Goal: Use online tool/utility: Utilize a website feature to perform a specific function

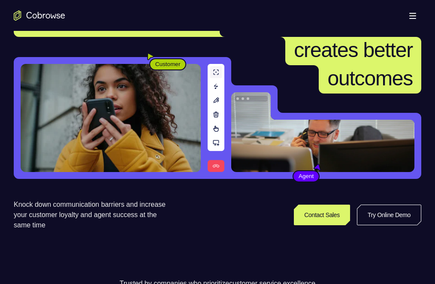
scroll to position [172, 0]
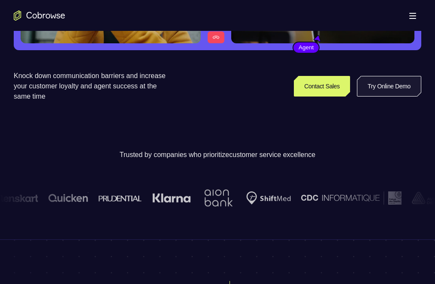
click at [357, 96] on link "Try Online Demo" at bounding box center [389, 86] width 64 height 21
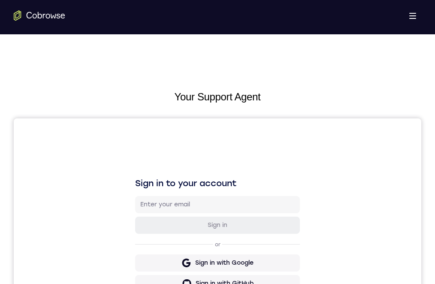
drag, startPoint x: 208, startPoint y: 604, endPoint x: 186, endPoint y: 580, distance: 32.8
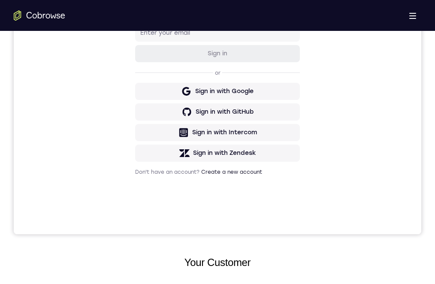
drag, startPoint x: 225, startPoint y: 547, endPoint x: 231, endPoint y: 495, distance: 52.2
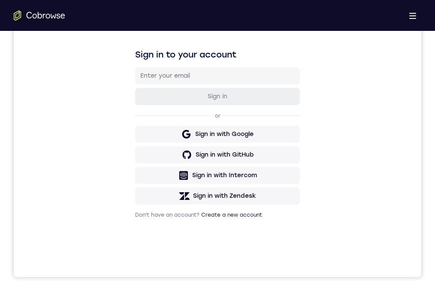
drag, startPoint x: 178, startPoint y: 472, endPoint x: 182, endPoint y: 468, distance: 5.5
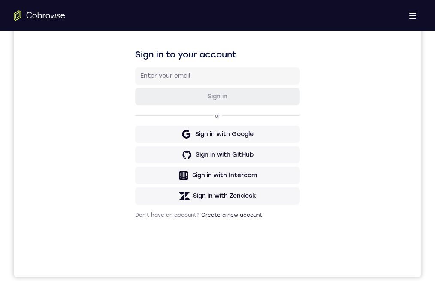
drag, startPoint x: 199, startPoint y: 485, endPoint x: 186, endPoint y: 461, distance: 27.2
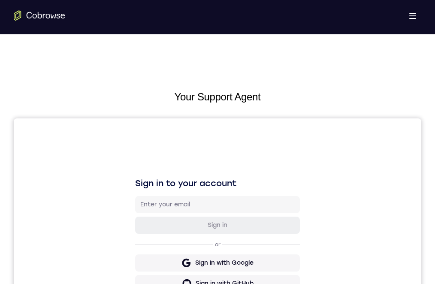
scroll to position [86, 0]
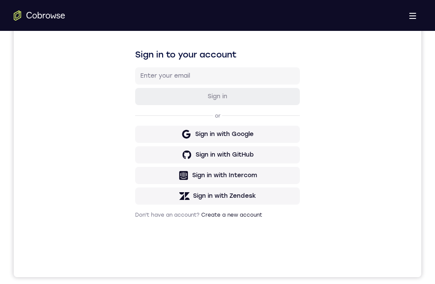
scroll to position [86, 0]
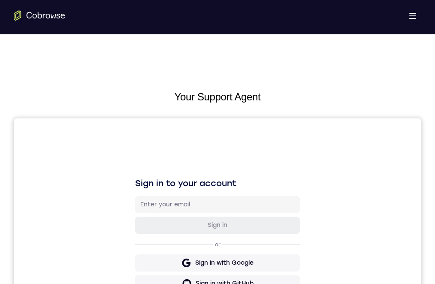
scroll to position [129, 0]
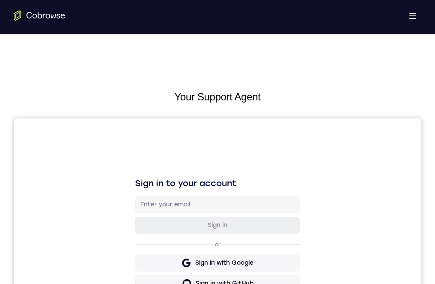
scroll to position [129, 0]
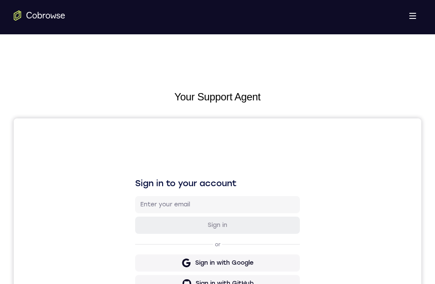
scroll to position [131, 0]
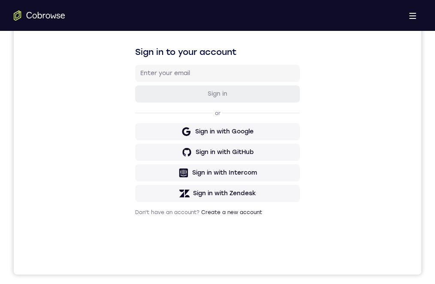
drag, startPoint x: 206, startPoint y: 526, endPoint x: 206, endPoint y: 488, distance: 37.7
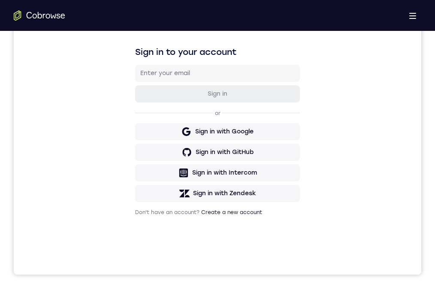
drag, startPoint x: 210, startPoint y: 518, endPoint x: 205, endPoint y: 453, distance: 65.4
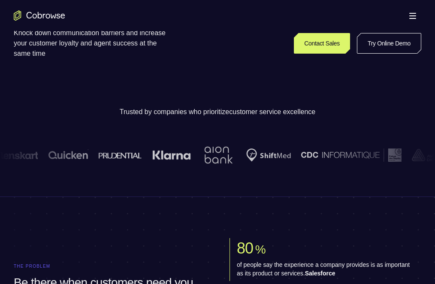
scroll to position [214, 0]
click at [357, 54] on link "Try Online Demo" at bounding box center [389, 43] width 64 height 21
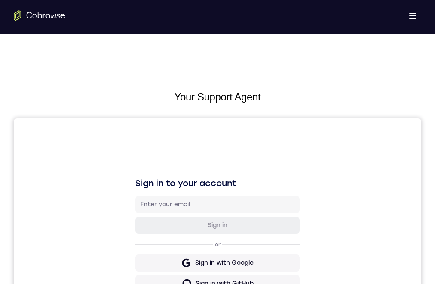
scroll to position [172, 0]
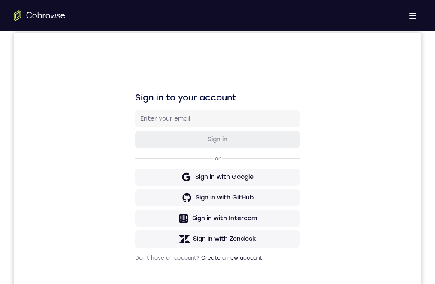
drag, startPoint x: 197, startPoint y: 500, endPoint x: 195, endPoint y: 506, distance: 6.1
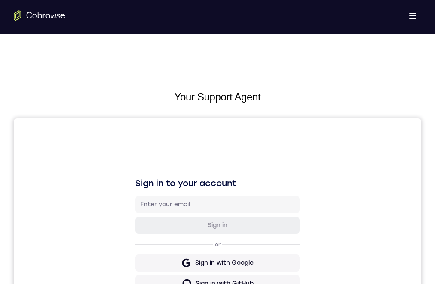
scroll to position [129, 0]
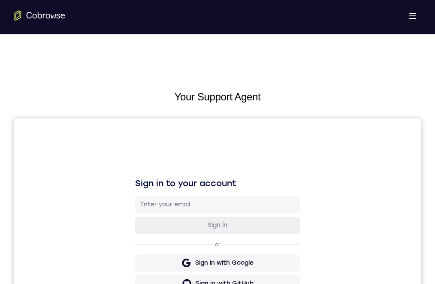
scroll to position [129, 0]
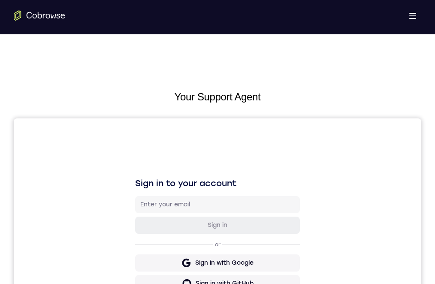
scroll to position [75, 0]
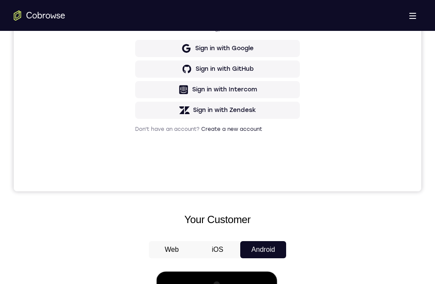
drag, startPoint x: 204, startPoint y: 488, endPoint x: 208, endPoint y: 353, distance: 134.7
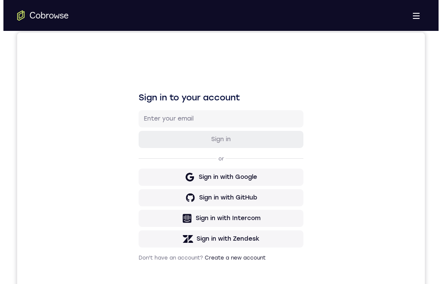
scroll to position [0, 0]
